Goal: Connect with others: Connect with others

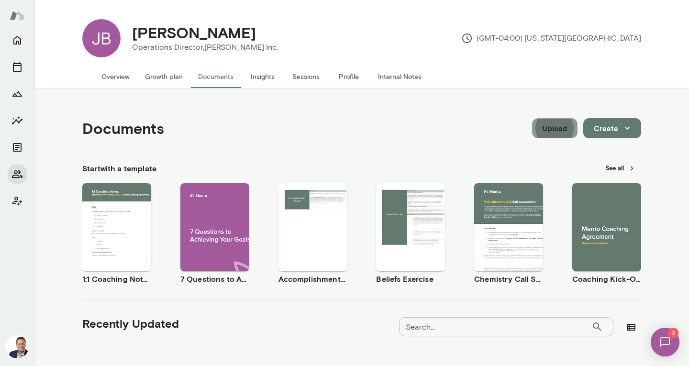
scroll to position [203, 0]
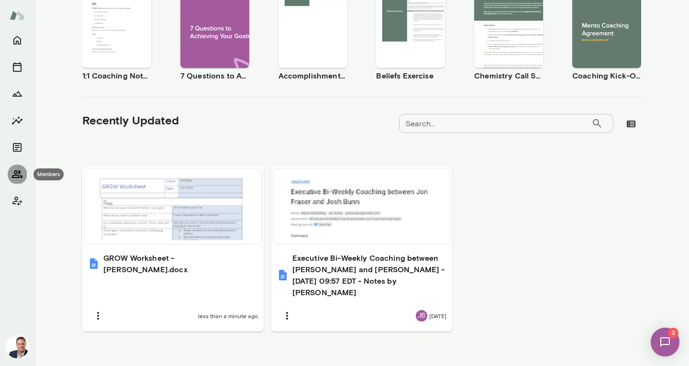
click at [22, 173] on icon "Members" at bounding box center [16, 173] width 11 height 11
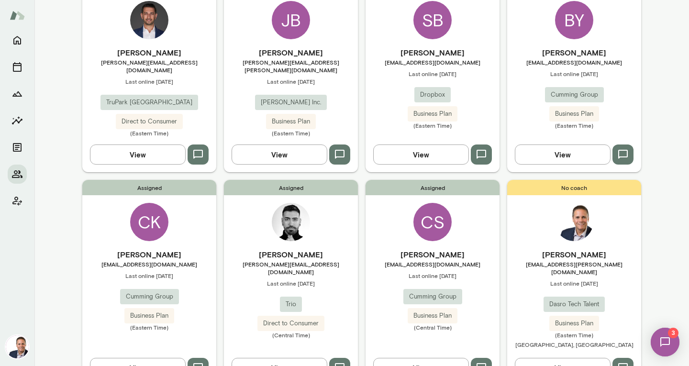
scroll to position [354, 0]
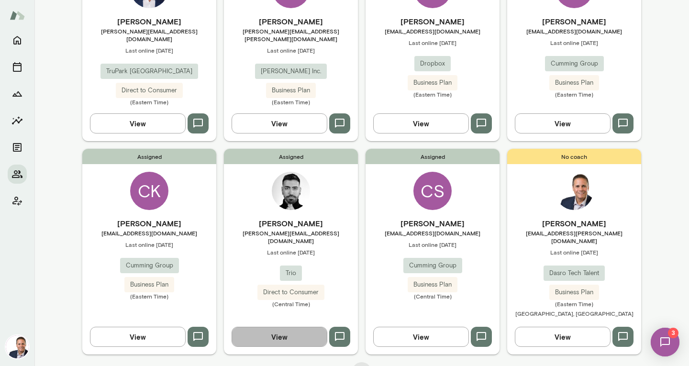
click at [277, 327] on button "View" at bounding box center [279, 337] width 96 height 20
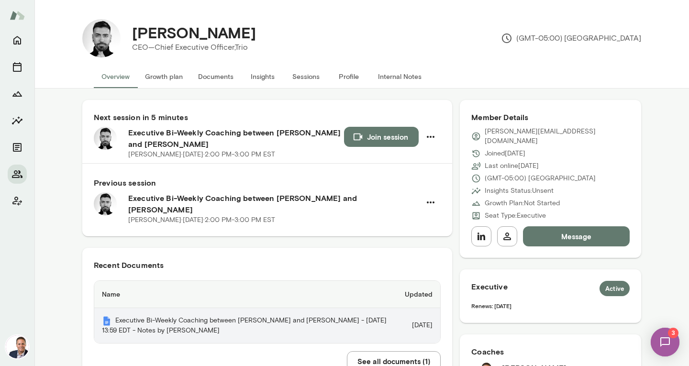
click at [185, 311] on th "Executive Bi-Weekly Coaching between [PERSON_NAME] and [PERSON_NAME] - [DATE] 1…" at bounding box center [245, 325] width 303 height 35
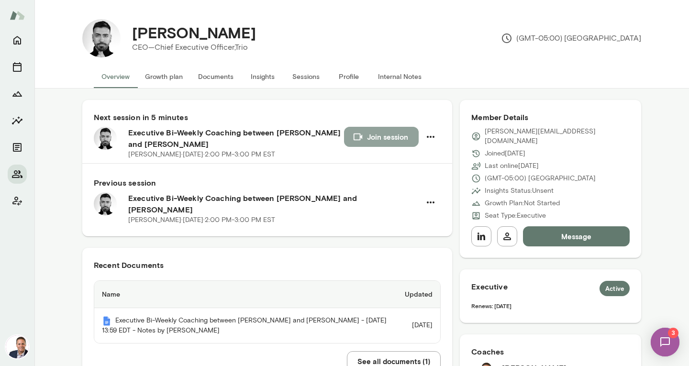
click at [391, 142] on button "Join session" at bounding box center [381, 137] width 75 height 20
